Goal: Check status: Check status

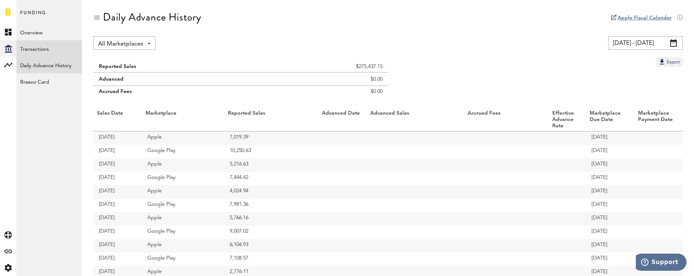
click at [39, 46] on link "Transactions" at bounding box center [49, 48] width 66 height 16
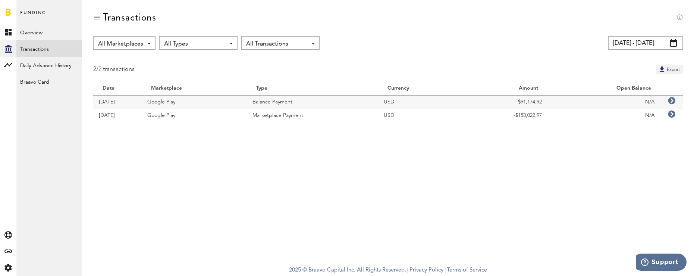
click at [639, 43] on input "[DATE] - [DATE]" at bounding box center [645, 42] width 75 height 13
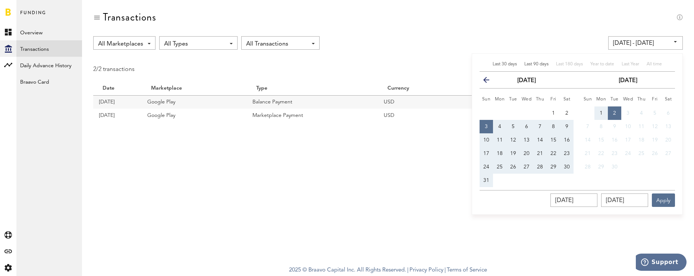
click at [533, 65] on span "Last 90 days" at bounding box center [536, 64] width 24 height 4
type input "[DATE] - [DATE]"
type input "[DATE]"
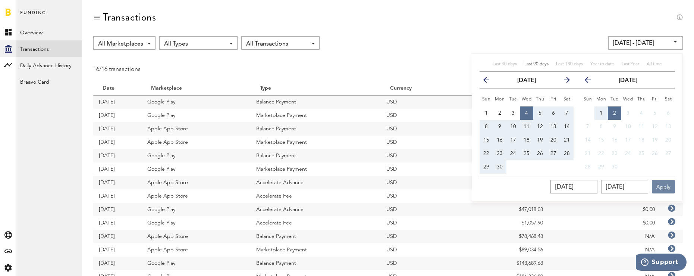
click at [663, 186] on button "Apply" at bounding box center [663, 186] width 23 height 13
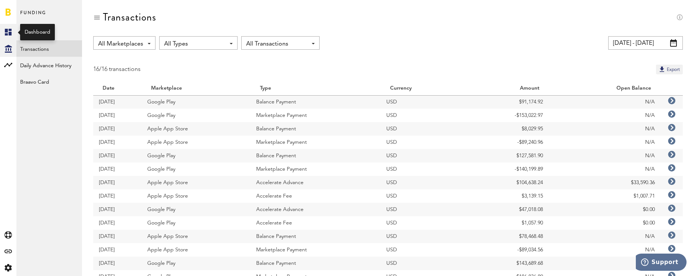
click at [10, 34] on icon at bounding box center [8, 32] width 7 height 7
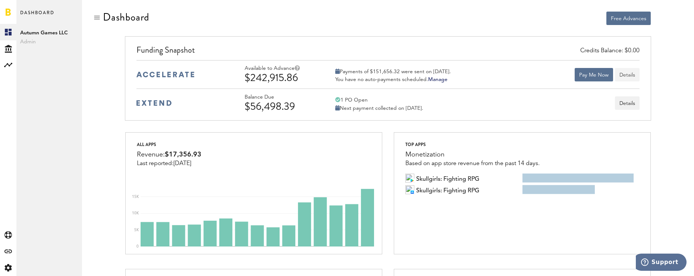
click at [626, 75] on button "Details" at bounding box center [627, 74] width 25 height 13
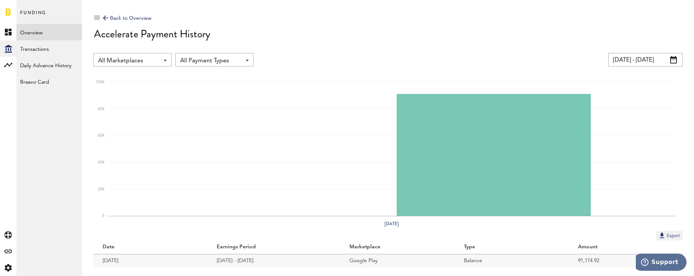
click at [136, 18] on div "Back to Overview" at bounding box center [127, 18] width 48 height 9
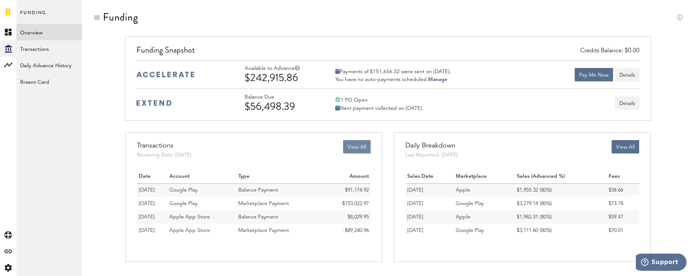
click at [363, 146] on button "View All" at bounding box center [357, 146] width 28 height 13
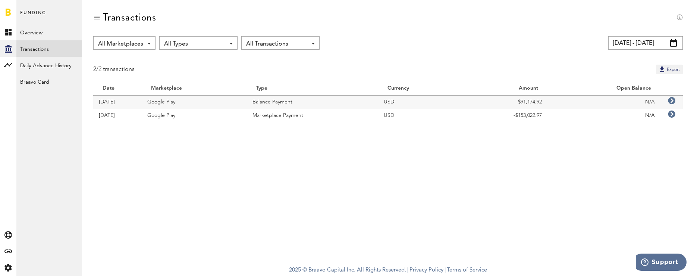
click at [660, 47] on input "[DATE] - [DATE]" at bounding box center [645, 42] width 75 height 13
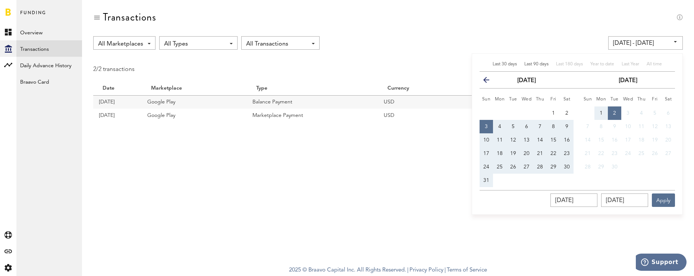
click at [543, 65] on span "Last 90 days" at bounding box center [536, 64] width 24 height 4
type input "[DATE] - [DATE]"
type input "[DATE]"
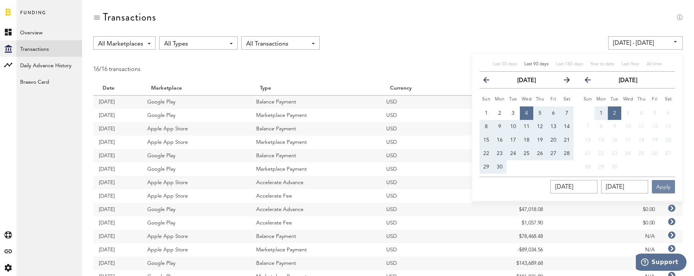
click at [671, 186] on button "Apply" at bounding box center [663, 186] width 23 height 13
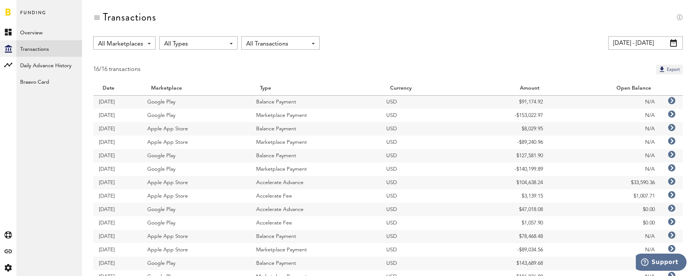
click at [673, 114] on icon at bounding box center [671, 113] width 7 height 7
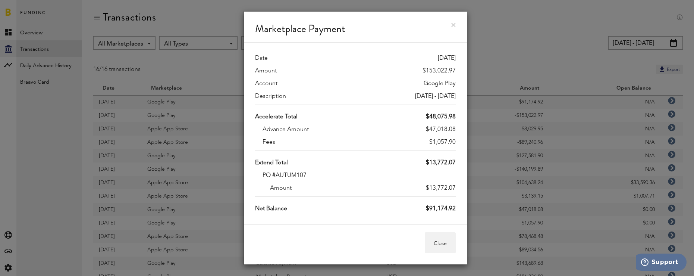
click at [452, 27] on link at bounding box center [453, 25] width 4 height 4
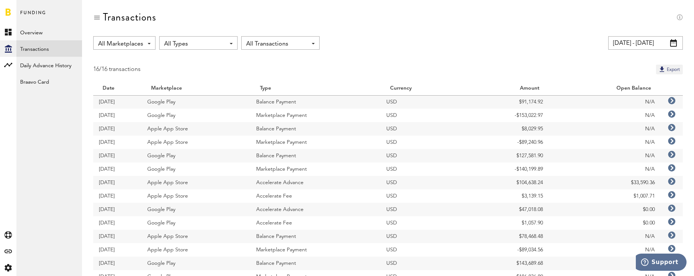
click at [671, 140] on icon at bounding box center [671, 140] width 7 height 7
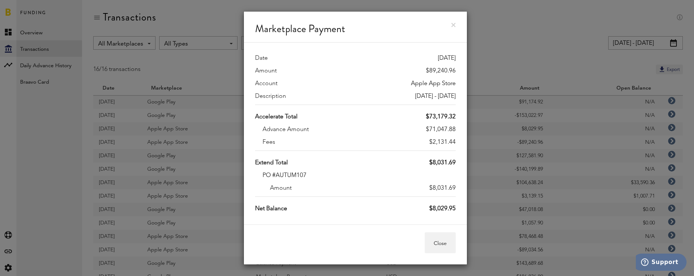
click at [452, 26] on link at bounding box center [453, 25] width 4 height 4
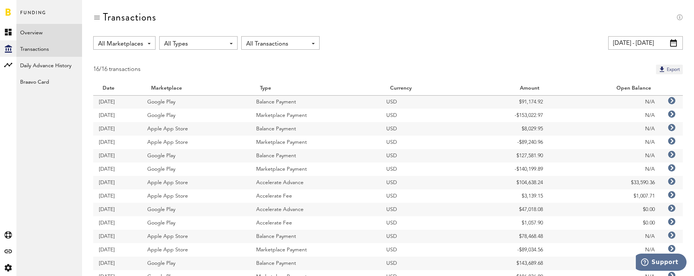
click at [41, 34] on link "Overview" at bounding box center [49, 32] width 66 height 16
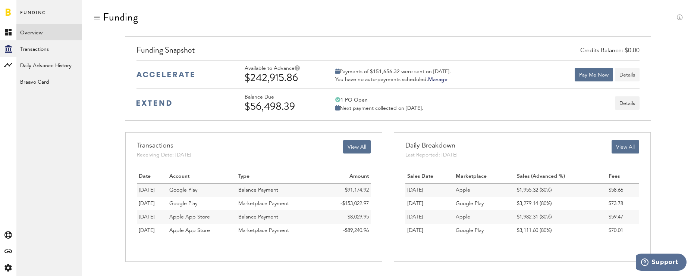
click at [634, 75] on button "Details" at bounding box center [627, 74] width 25 height 13
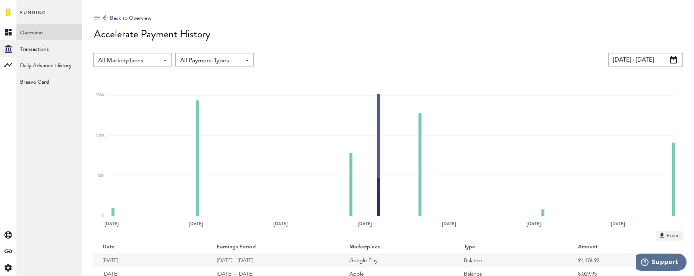
click at [248, 60] on span at bounding box center [247, 60] width 3 height 1
click at [239, 84] on link "Advance" at bounding box center [214, 90] width 69 height 13
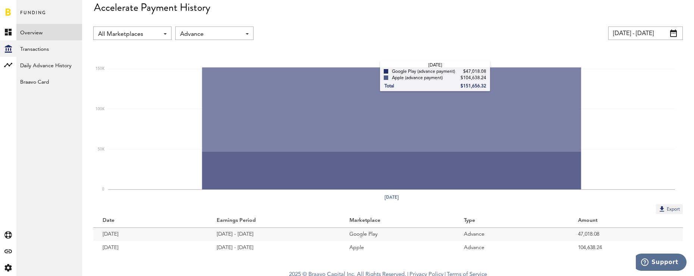
scroll to position [31, 0]
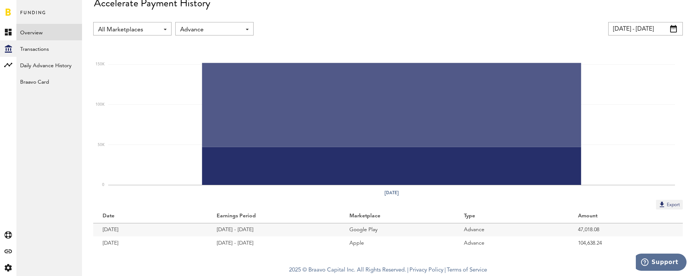
click at [40, 34] on link "Overview" at bounding box center [49, 32] width 66 height 16
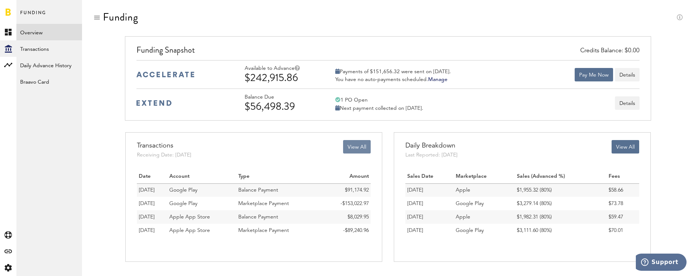
click at [350, 144] on button "View All" at bounding box center [357, 146] width 28 height 13
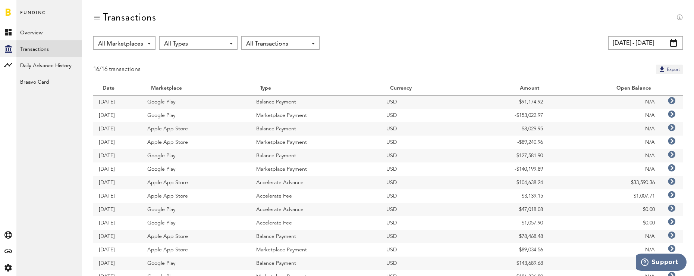
scroll to position [0, 0]
